Goal: Find specific page/section: Find specific page/section

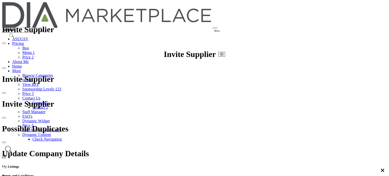
scroll to position [295, 0]
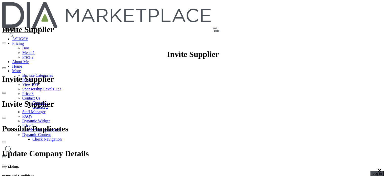
click at [373, 172] on span "Log In" at bounding box center [377, 174] width 9 height 4
